Goal: Information Seeking & Learning: Learn about a topic

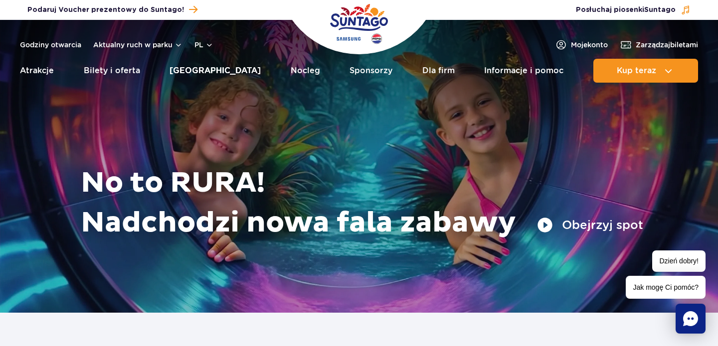
click at [209, 69] on link "[GEOGRAPHIC_DATA]" at bounding box center [214, 71] width 91 height 24
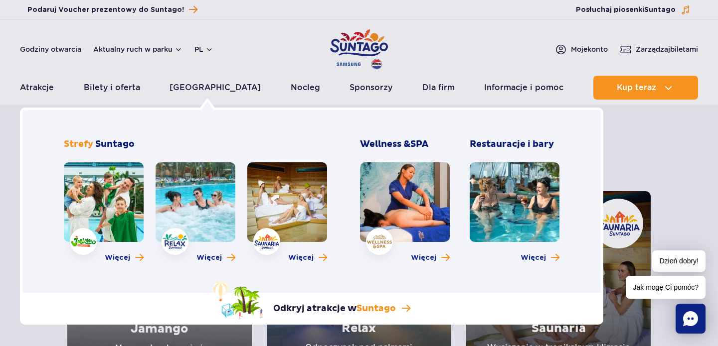
click at [117, 216] on link at bounding box center [104, 202] width 80 height 80
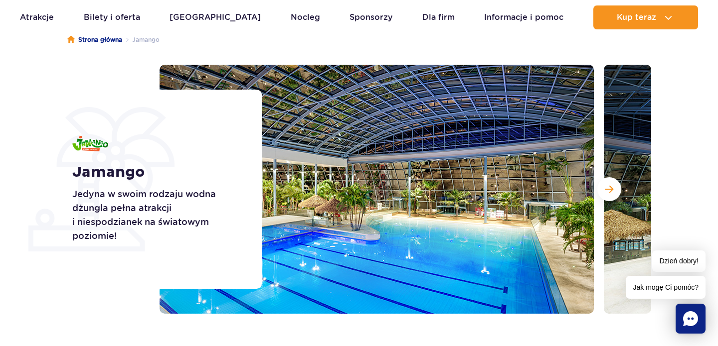
scroll to position [95, 0]
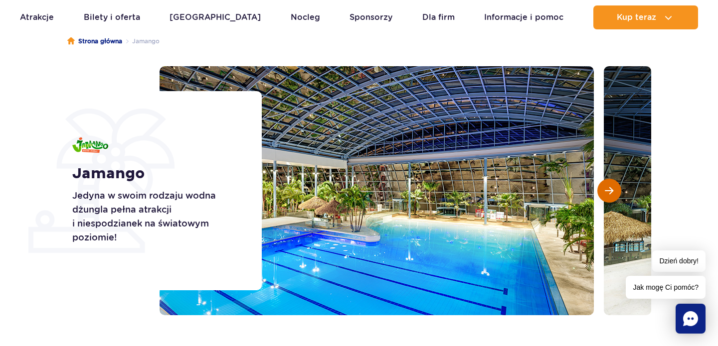
click at [611, 193] on span "Następny slajd" at bounding box center [608, 190] width 8 height 9
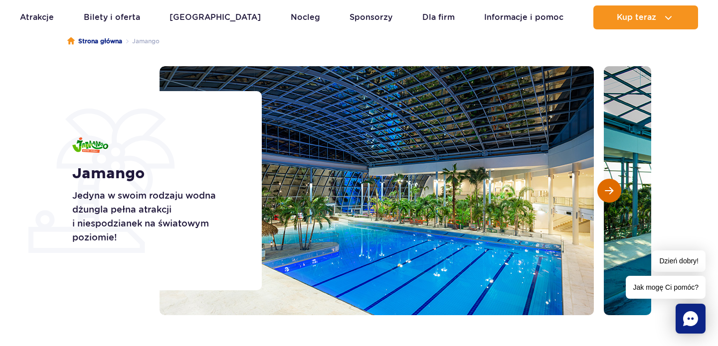
click at [611, 193] on span "Następny slajd" at bounding box center [608, 190] width 8 height 9
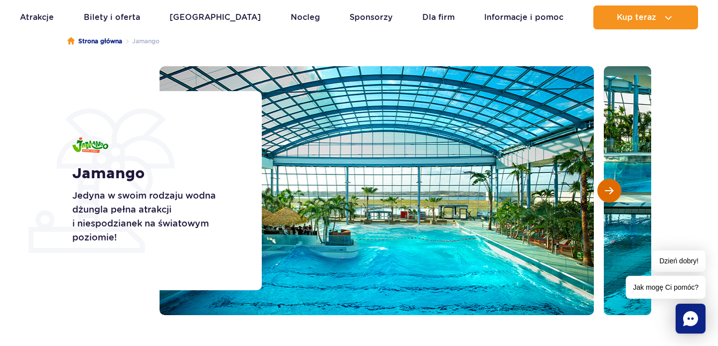
click at [611, 192] on span "Następny slajd" at bounding box center [608, 190] width 8 height 9
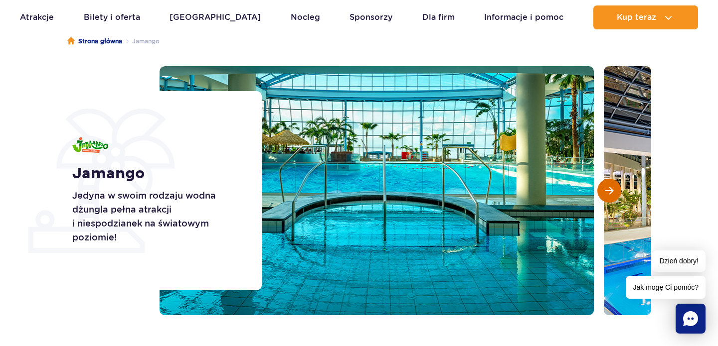
click at [611, 192] on span "Następny slajd" at bounding box center [608, 190] width 8 height 9
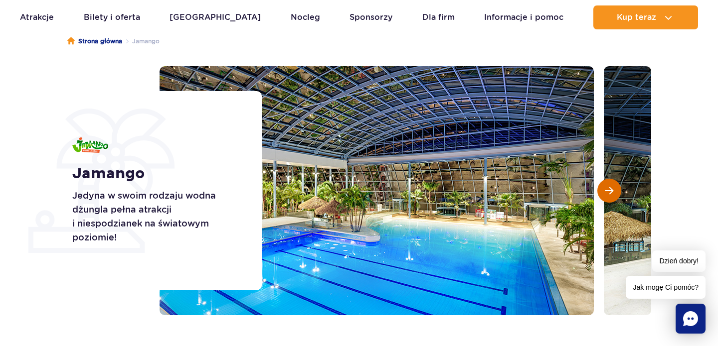
click at [611, 192] on span "Następny slajd" at bounding box center [608, 190] width 8 height 9
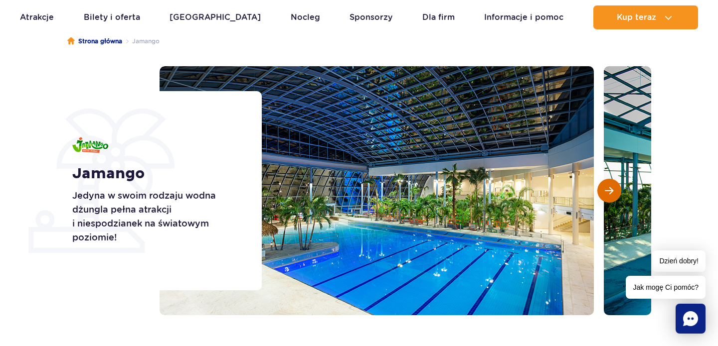
click at [611, 192] on span "Następny slajd" at bounding box center [608, 190] width 8 height 9
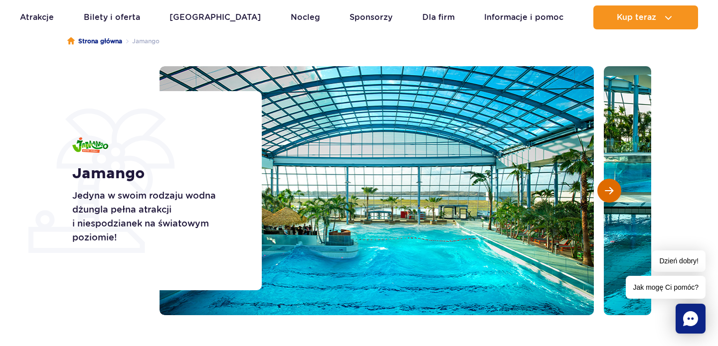
click at [611, 193] on span "Następny slajd" at bounding box center [608, 190] width 8 height 9
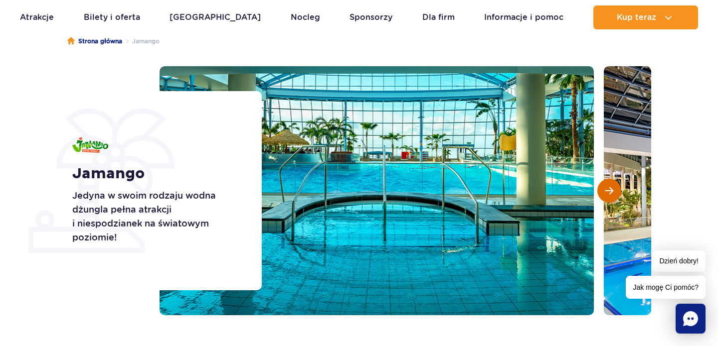
click at [611, 193] on span "Następny slajd" at bounding box center [608, 190] width 8 height 9
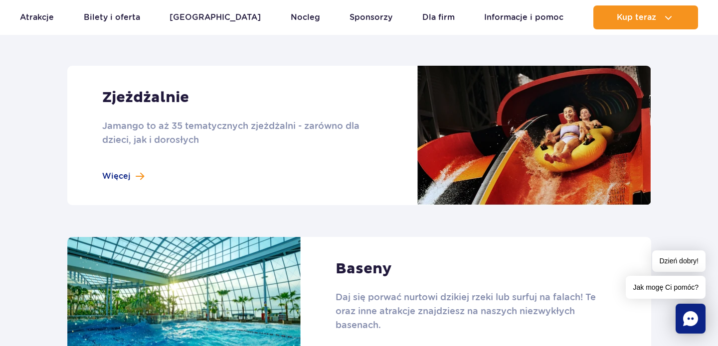
scroll to position [874, 0]
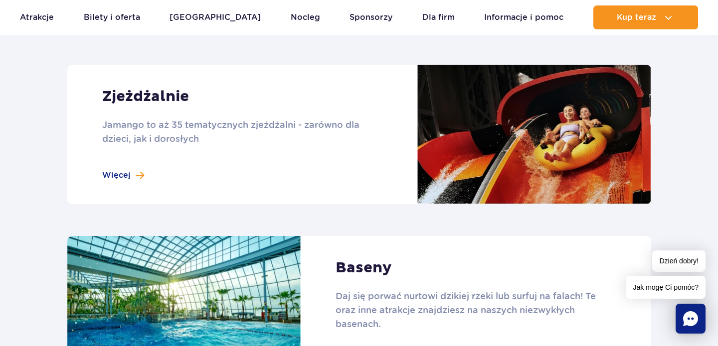
click at [121, 175] on link at bounding box center [359, 135] width 584 height 140
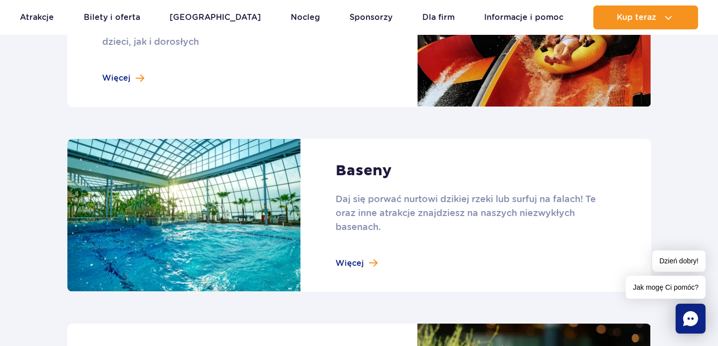
scroll to position [975, 0]
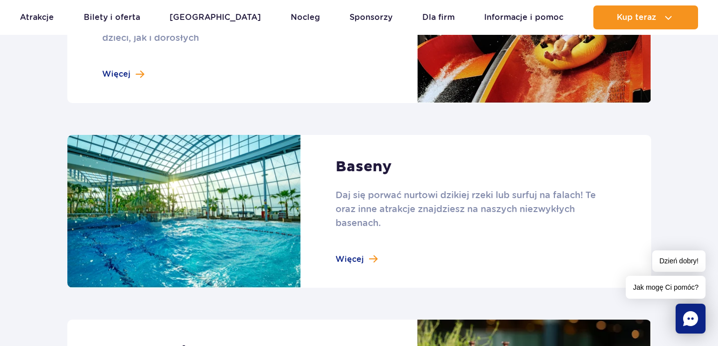
click at [362, 257] on link at bounding box center [359, 211] width 584 height 153
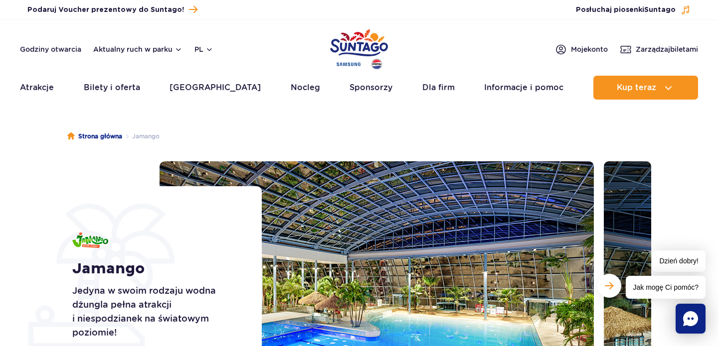
scroll to position [0, 0]
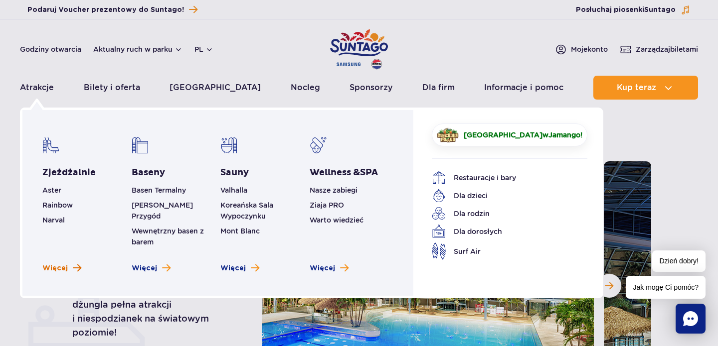
click at [65, 264] on span "Więcej" at bounding box center [54, 269] width 25 height 10
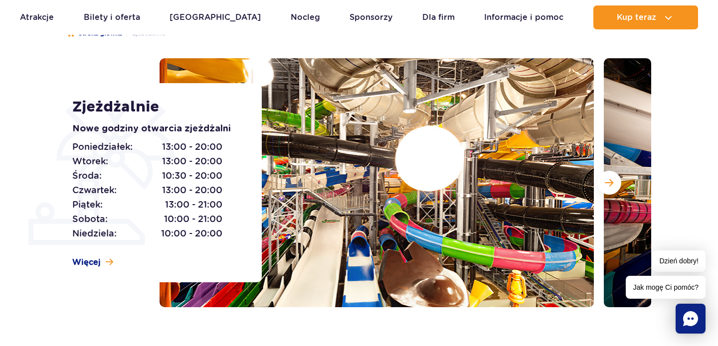
scroll to position [102, 0]
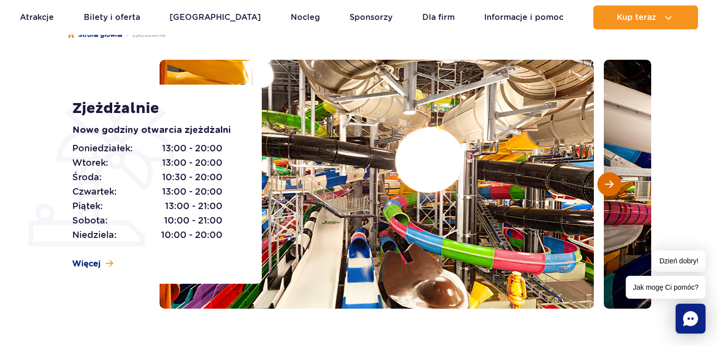
click at [613, 178] on button "Następny slajd" at bounding box center [609, 184] width 24 height 24
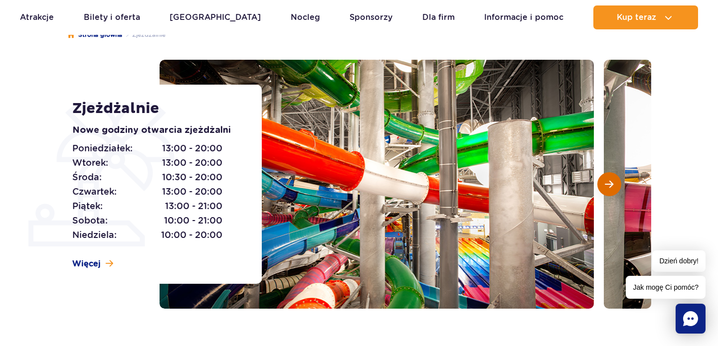
click at [613, 179] on button "Następny slajd" at bounding box center [609, 184] width 24 height 24
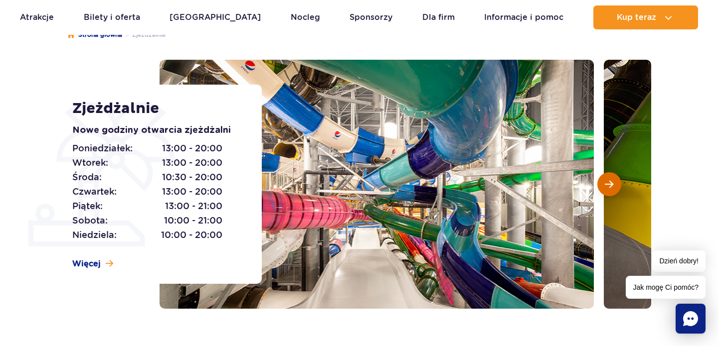
click at [613, 179] on button "Następny slajd" at bounding box center [609, 184] width 24 height 24
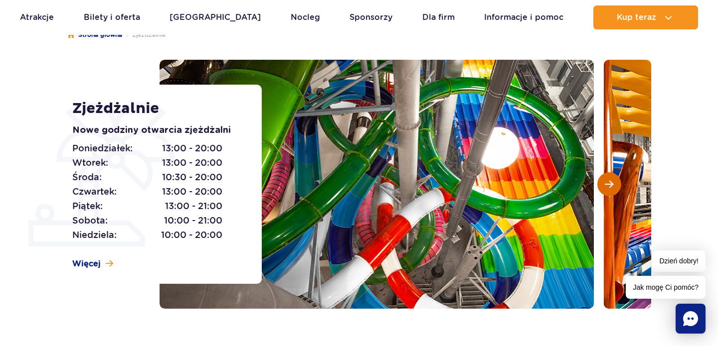
click at [599, 181] on button "Następny slajd" at bounding box center [609, 184] width 24 height 24
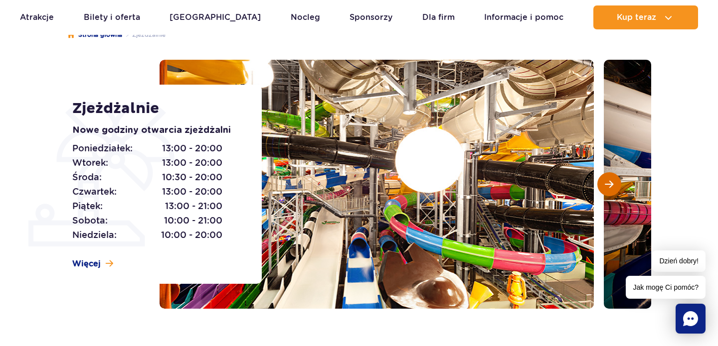
click at [599, 181] on button "Następny slajd" at bounding box center [609, 184] width 24 height 24
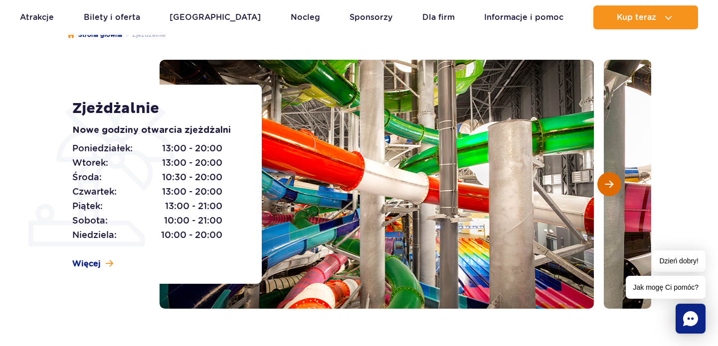
click at [599, 181] on button "Następny slajd" at bounding box center [609, 184] width 24 height 24
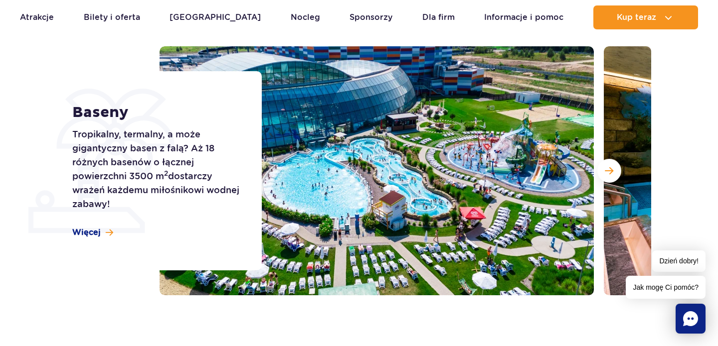
scroll to position [116, 0]
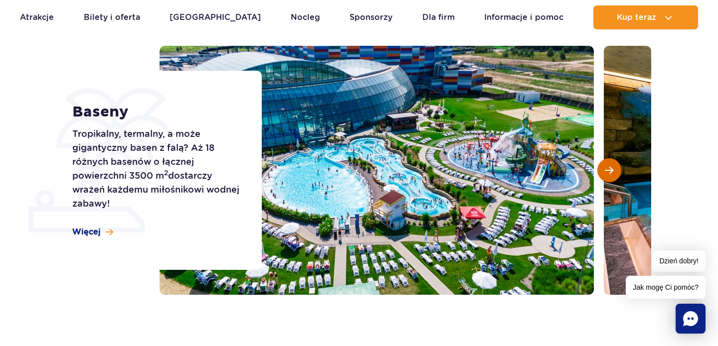
click at [609, 167] on span "Następny slajd" at bounding box center [608, 170] width 8 height 9
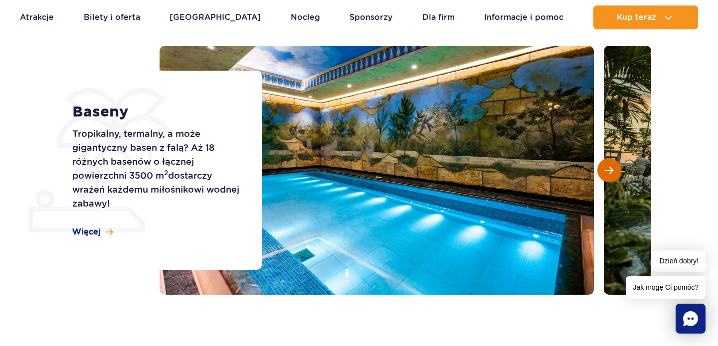
click at [610, 167] on span "Następny slajd" at bounding box center [608, 170] width 8 height 9
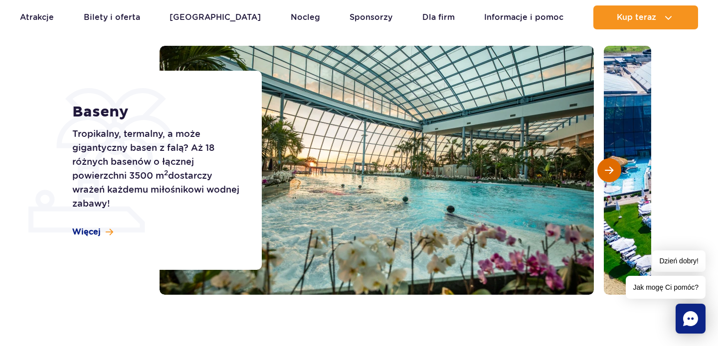
click at [610, 168] on span "Następny slajd" at bounding box center [608, 170] width 8 height 9
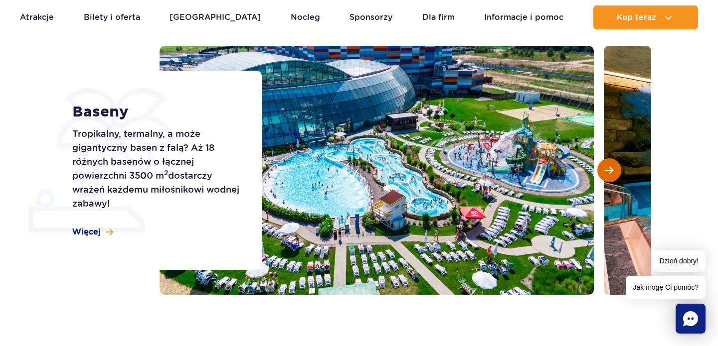
click at [610, 168] on span "Następny slajd" at bounding box center [608, 170] width 8 height 9
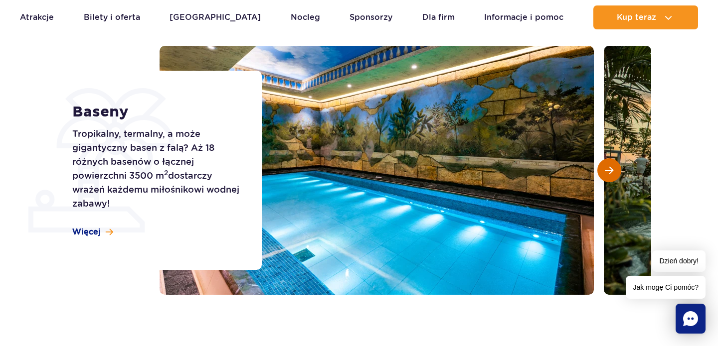
click at [610, 168] on span "Następny slajd" at bounding box center [608, 170] width 8 height 9
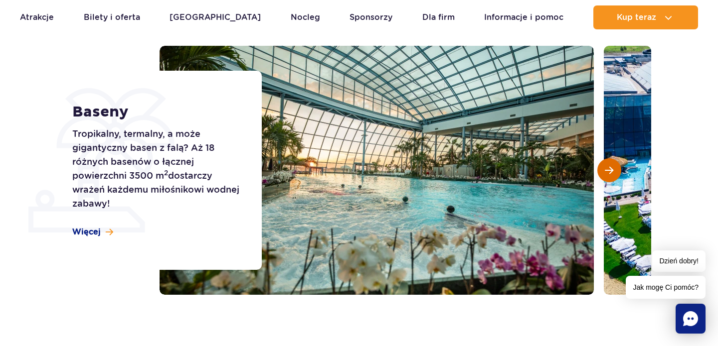
click at [610, 169] on span "Następny slajd" at bounding box center [608, 170] width 8 height 9
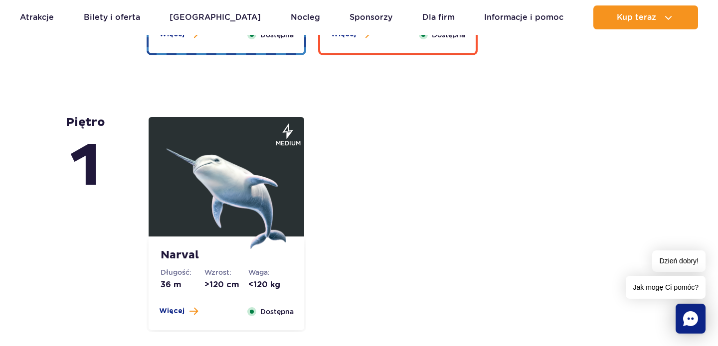
scroll to position [2203, 0]
click at [179, 313] on span "Więcej" at bounding box center [171, 311] width 25 height 10
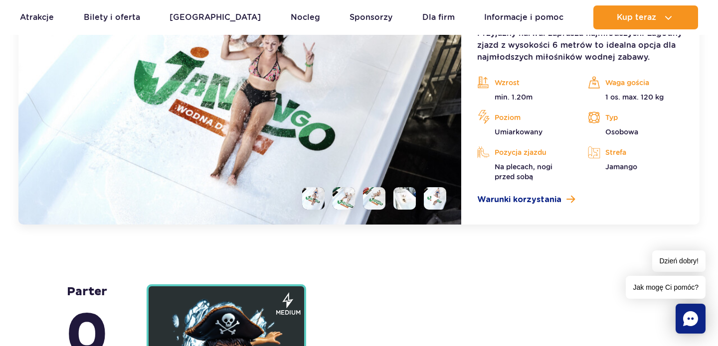
scroll to position [2615, 0]
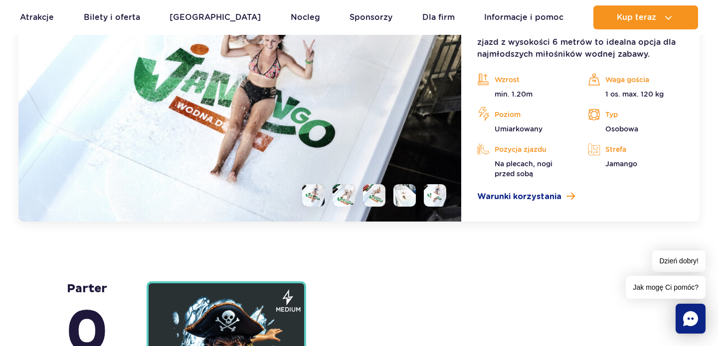
click at [321, 200] on li at bounding box center [313, 195] width 22 height 22
click at [339, 202] on li at bounding box center [343, 195] width 22 height 22
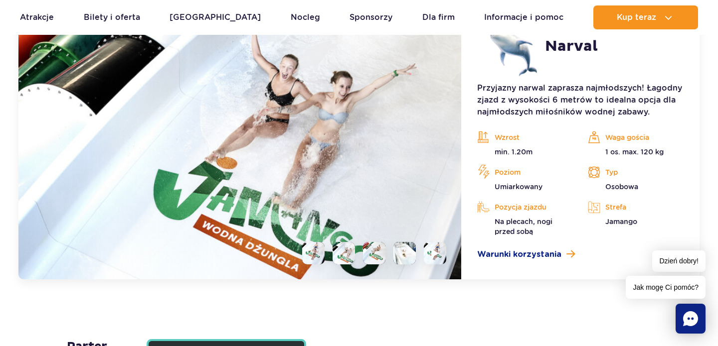
scroll to position [2555, 0]
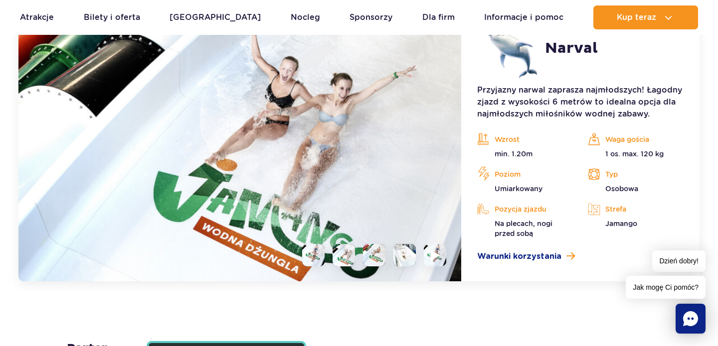
click at [439, 256] on img at bounding box center [434, 255] width 9 height 11
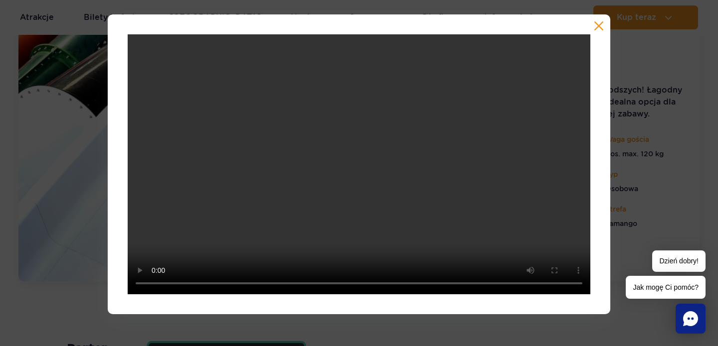
click at [599, 28] on button "button" at bounding box center [599, 26] width 10 height 10
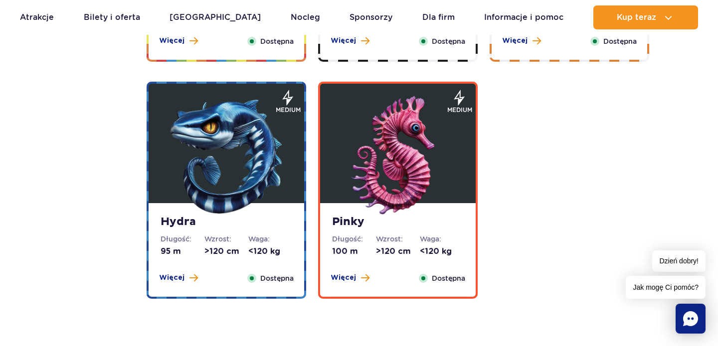
scroll to position [1957, 0]
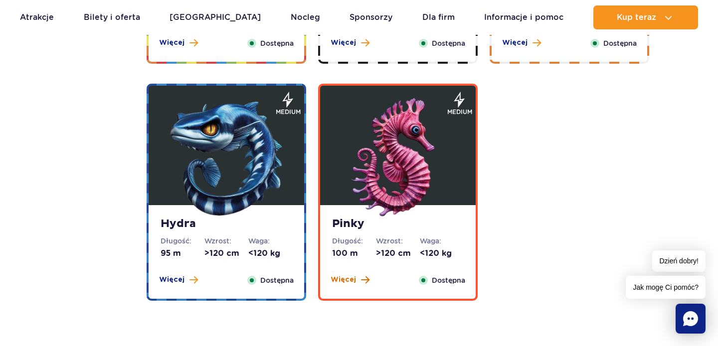
click at [345, 277] on span "Więcej" at bounding box center [342, 280] width 25 height 10
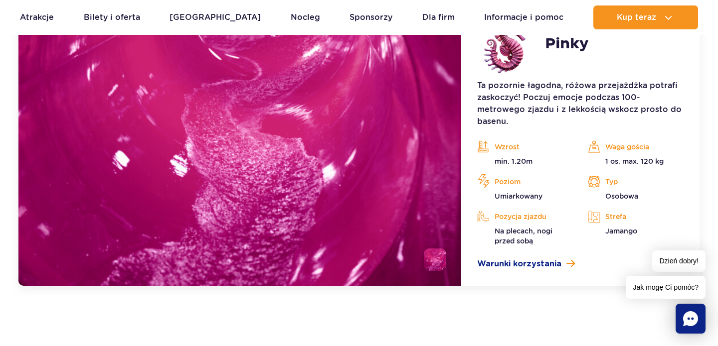
scroll to position [2279, 0]
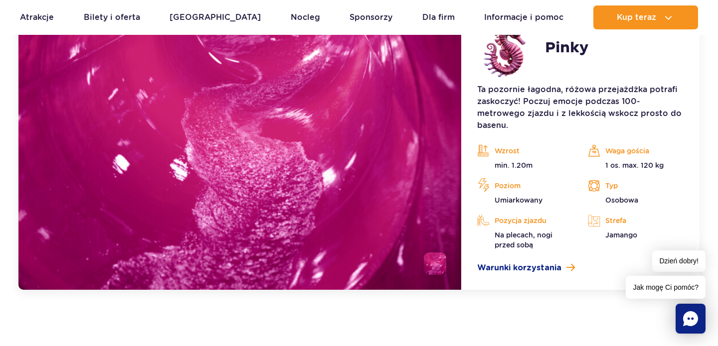
click at [433, 260] on li at bounding box center [435, 264] width 22 height 22
click at [292, 157] on img at bounding box center [239, 146] width 443 height 288
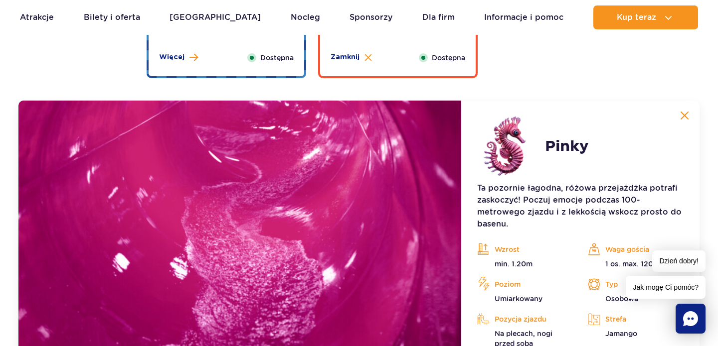
scroll to position [2174, 0]
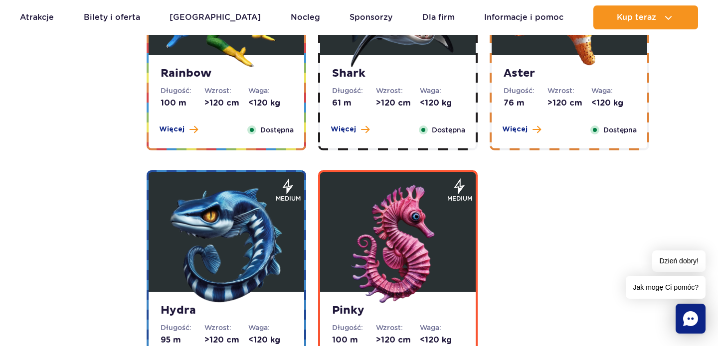
click at [221, 267] on img at bounding box center [226, 245] width 120 height 120
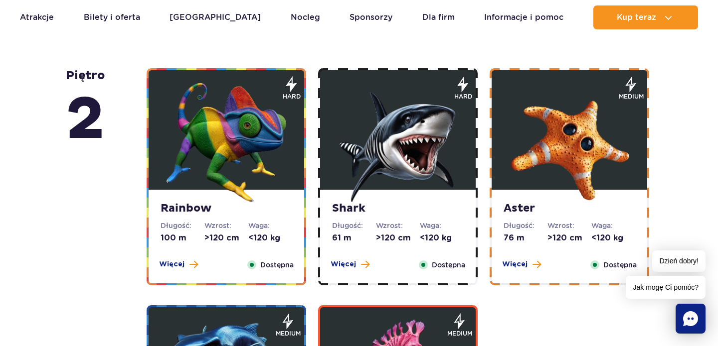
scroll to position [1736, 0]
click at [548, 234] on dd ">120 cm" at bounding box center [569, 238] width 44 height 11
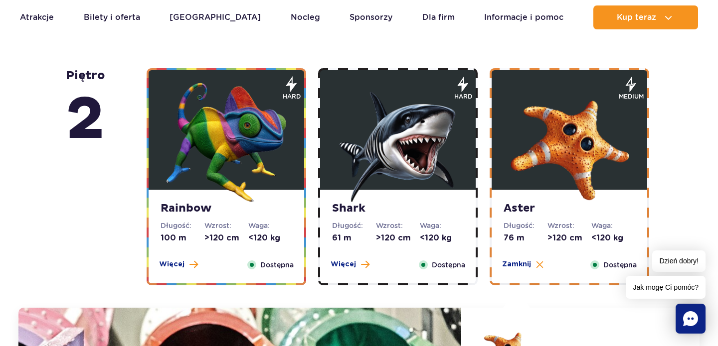
scroll to position [1984, 0]
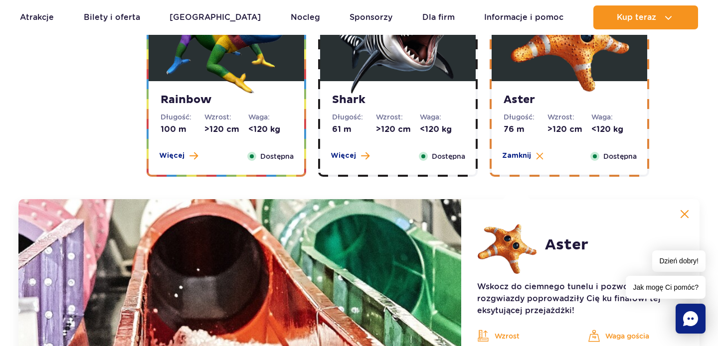
click at [435, 97] on strong "Shark" at bounding box center [398, 100] width 132 height 14
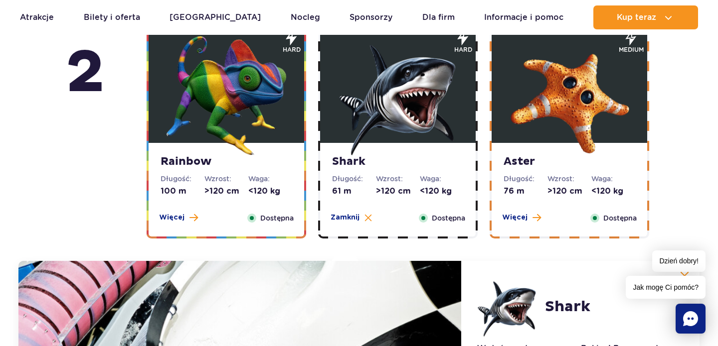
click at [248, 137] on img at bounding box center [226, 96] width 120 height 120
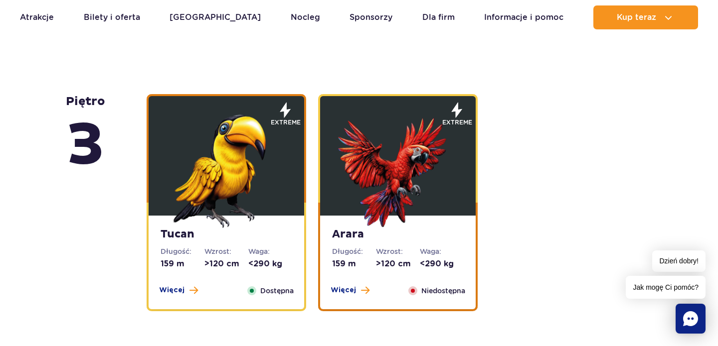
click at [412, 196] on img at bounding box center [398, 169] width 120 height 120
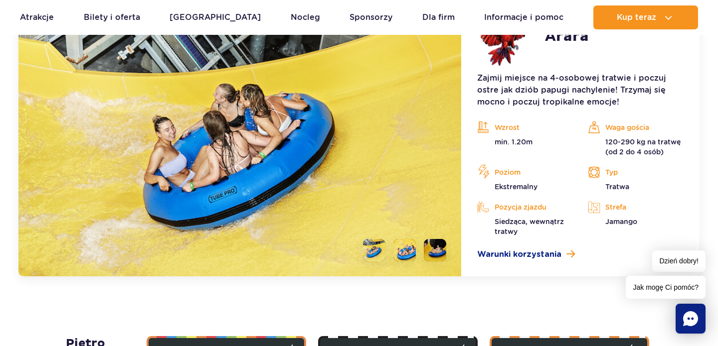
scroll to position [1783, 0]
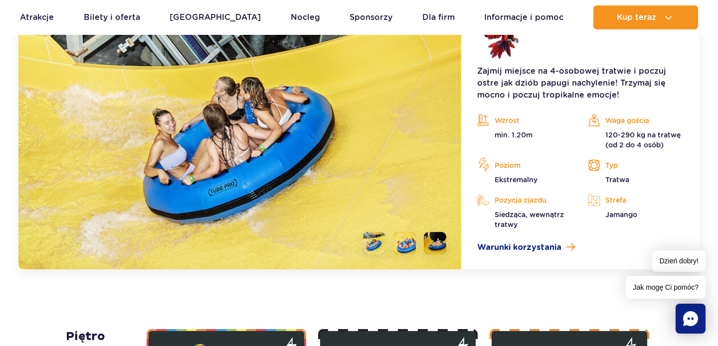
click at [437, 236] on li at bounding box center [435, 243] width 22 height 22
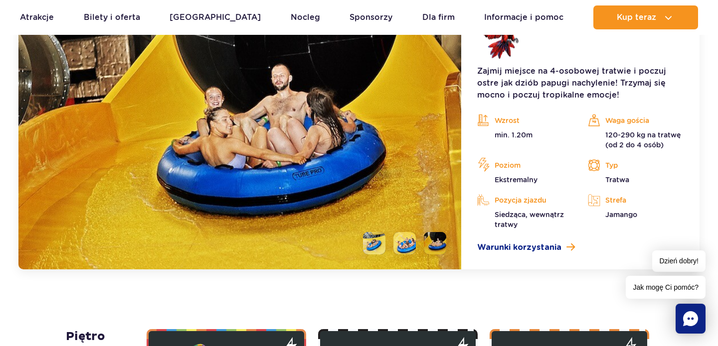
click at [410, 243] on li at bounding box center [404, 243] width 22 height 22
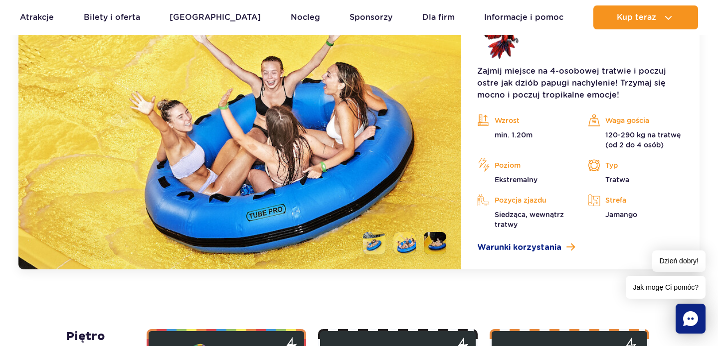
click at [381, 237] on li at bounding box center [374, 243] width 22 height 22
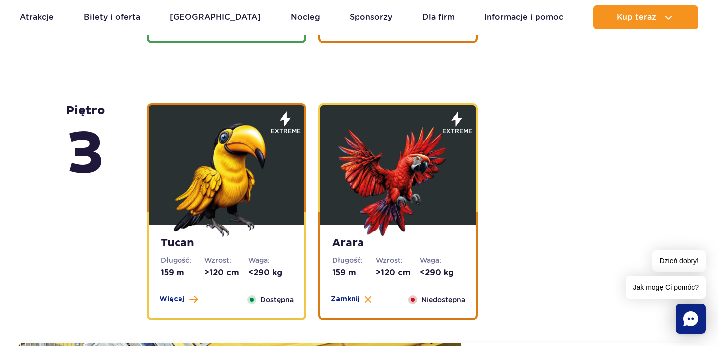
click at [264, 189] on img at bounding box center [226, 178] width 120 height 120
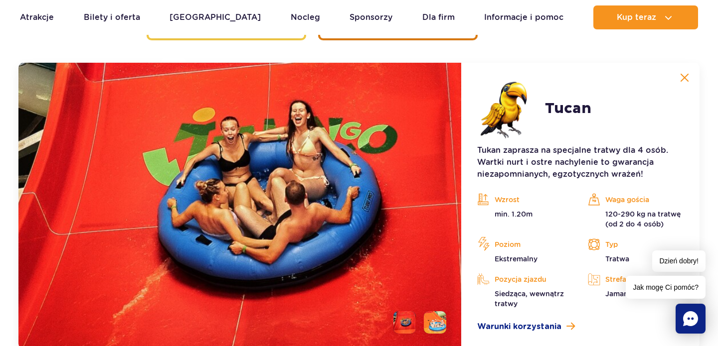
scroll to position [1707, 0]
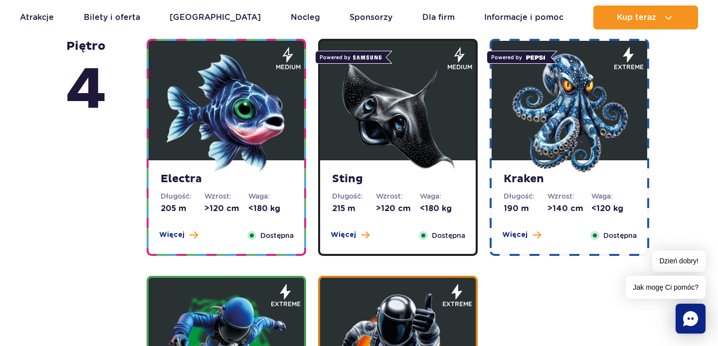
click at [527, 140] on img at bounding box center [569, 113] width 120 height 120
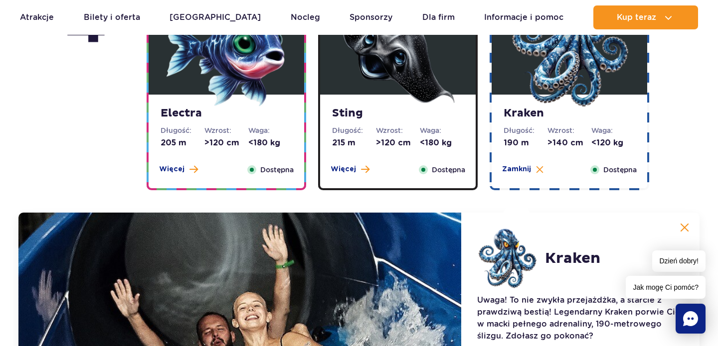
scroll to position [1033, 0]
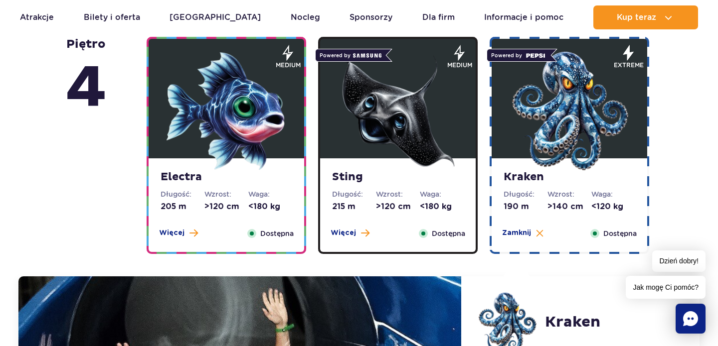
click at [423, 91] on img at bounding box center [398, 111] width 120 height 120
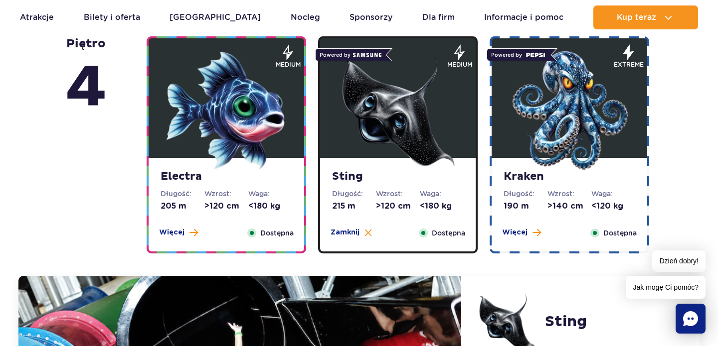
click at [207, 153] on img at bounding box center [226, 111] width 120 height 120
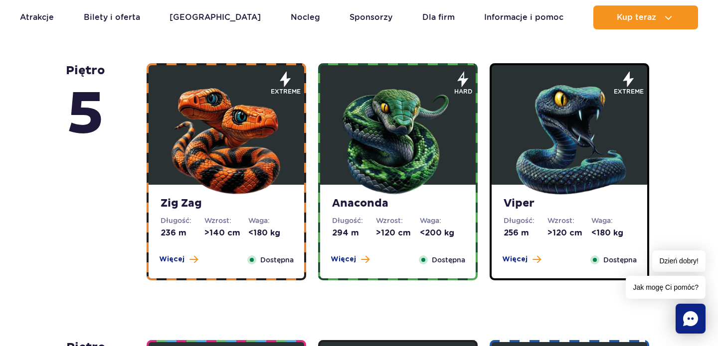
scroll to position [667, 0]
